Goal: Task Accomplishment & Management: Use online tool/utility

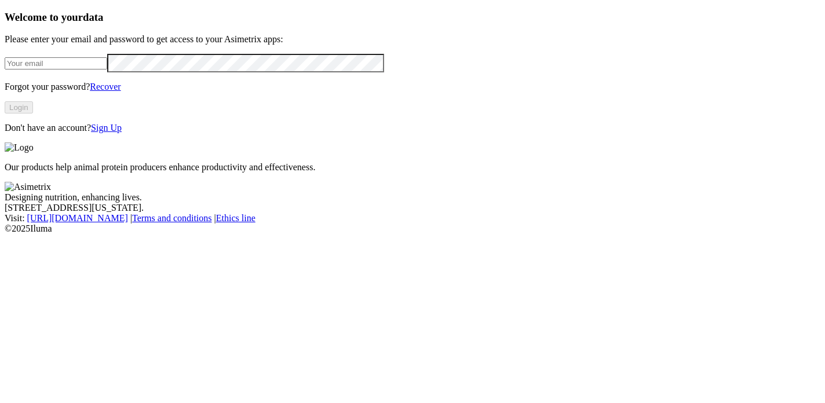
type input "microbiologia.okuo@premexcorp.com"
drag, startPoint x: 181, startPoint y: 98, endPoint x: -3, endPoint y: 70, distance: 187.0
click at [0, 70] on html "Welcome to your data Please enter your email and password to get access to your…" at bounding box center [412, 119] width 825 height 239
paste input "karen.rodriguez@somoscmi.com"
type input "karen.rodriguez@somoscmi.com"
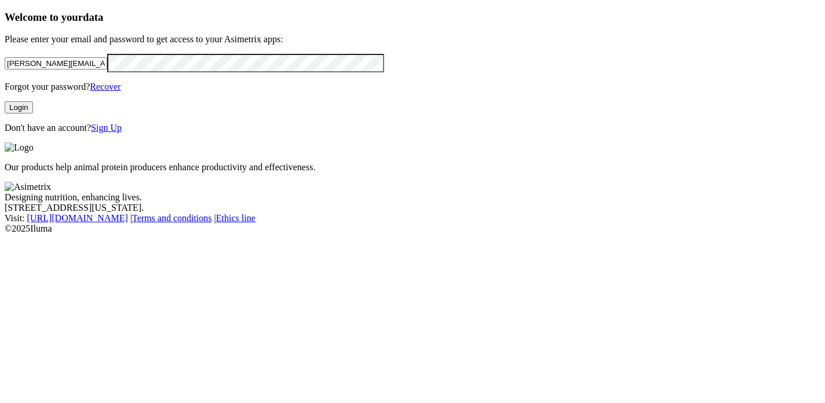
click at [9, 102] on div "Welcome to your data Please enter your email and password to get access to your…" at bounding box center [413, 72] width 816 height 123
click at [40, 134] on div "Welcome to your data Please enter your email and password to get access to your…" at bounding box center [413, 72] width 816 height 123
click at [33, 114] on button "Login" at bounding box center [19, 107] width 28 height 12
